Goal: Navigation & Orientation: Go to known website

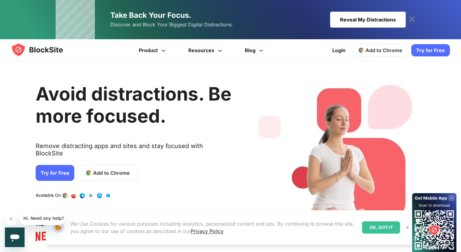
click at [356, 18] on div "Reveal My Distractions" at bounding box center [368, 20] width 76 height 16
